Goal: Information Seeking & Learning: Learn about a topic

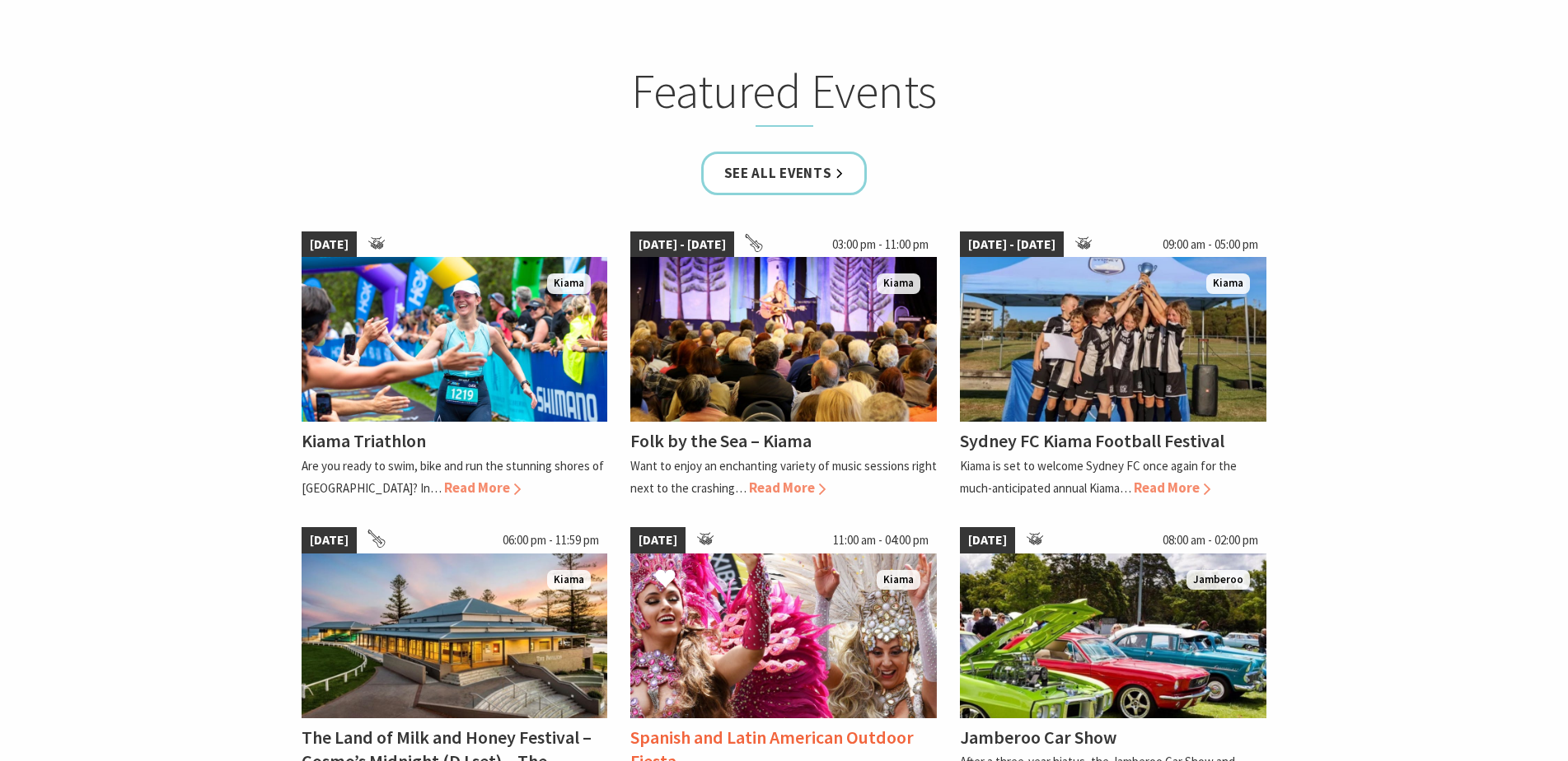
scroll to position [988, 0]
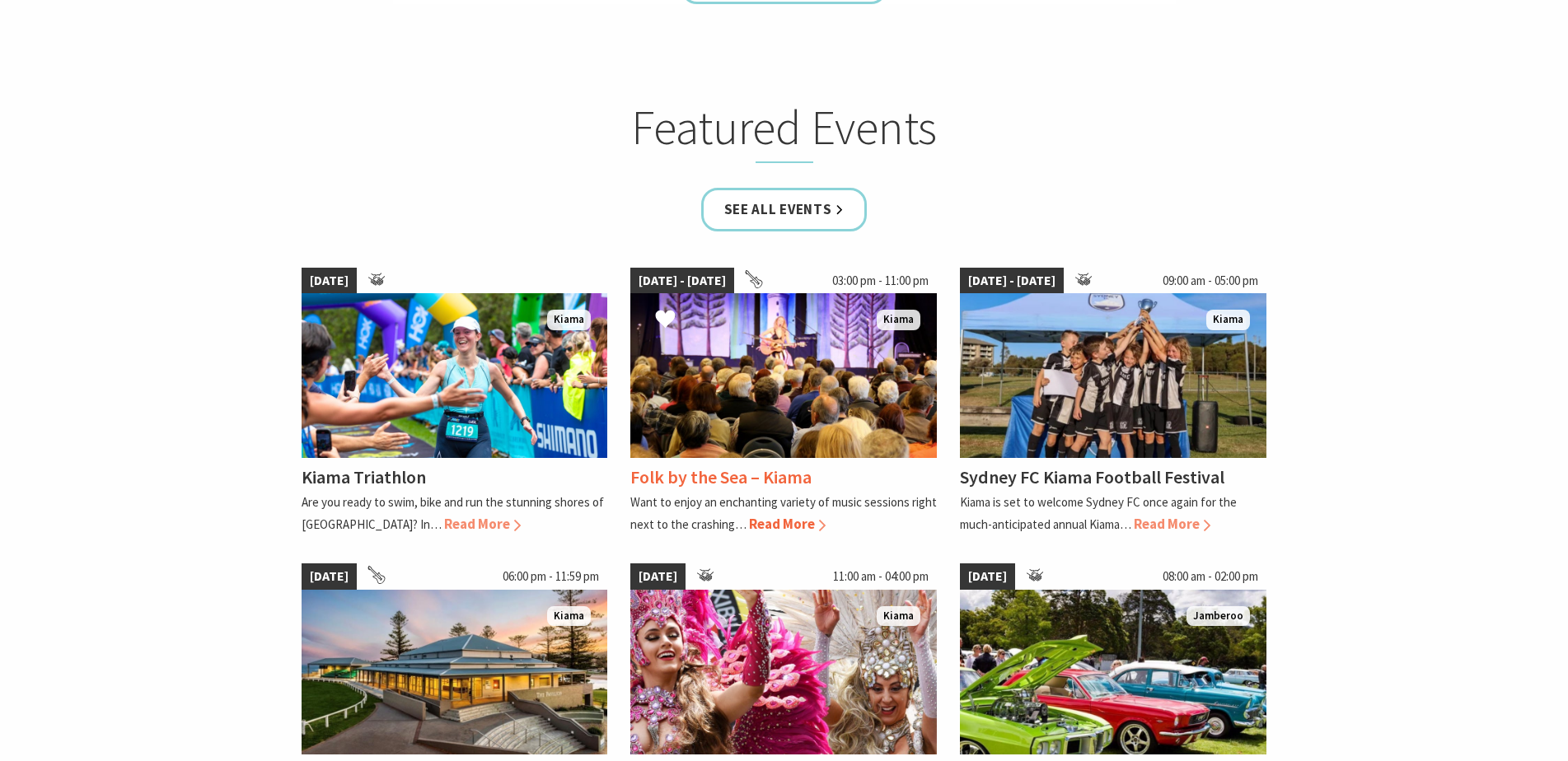
click at [791, 519] on span "Read More" at bounding box center [787, 524] width 77 height 18
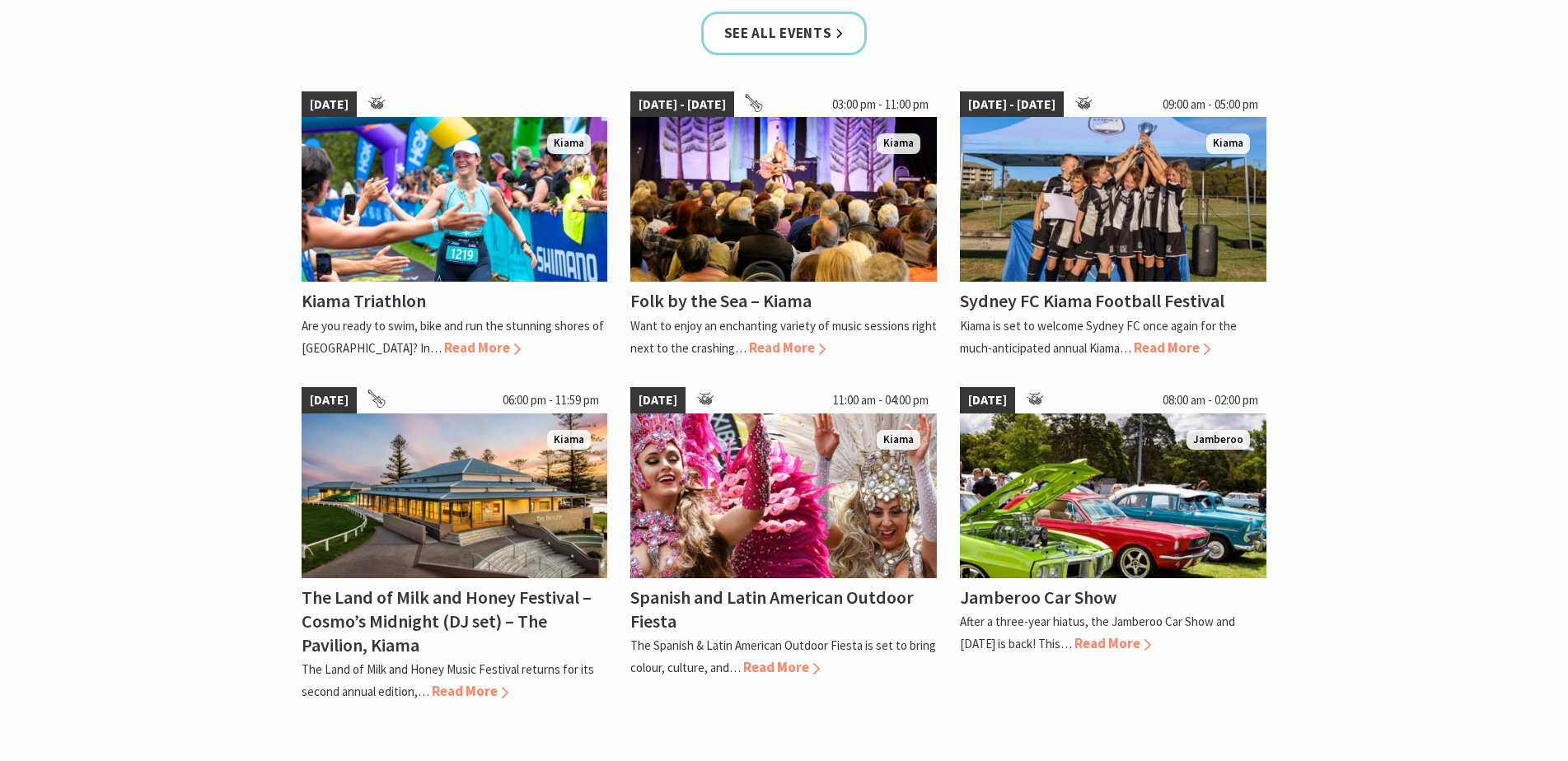
scroll to position [741, 0]
